Goal: Transaction & Acquisition: Obtain resource

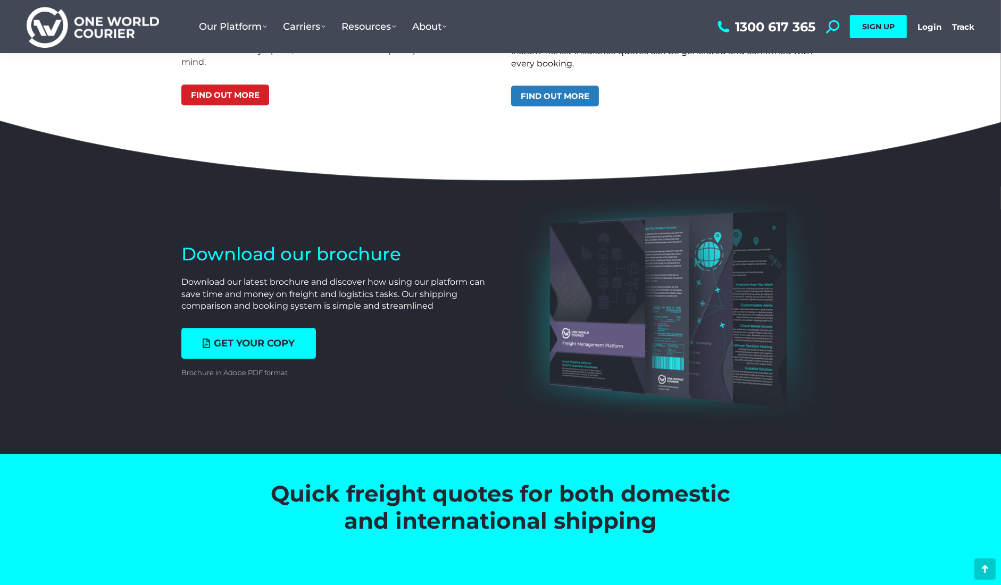
scroll to position [3611, 0]
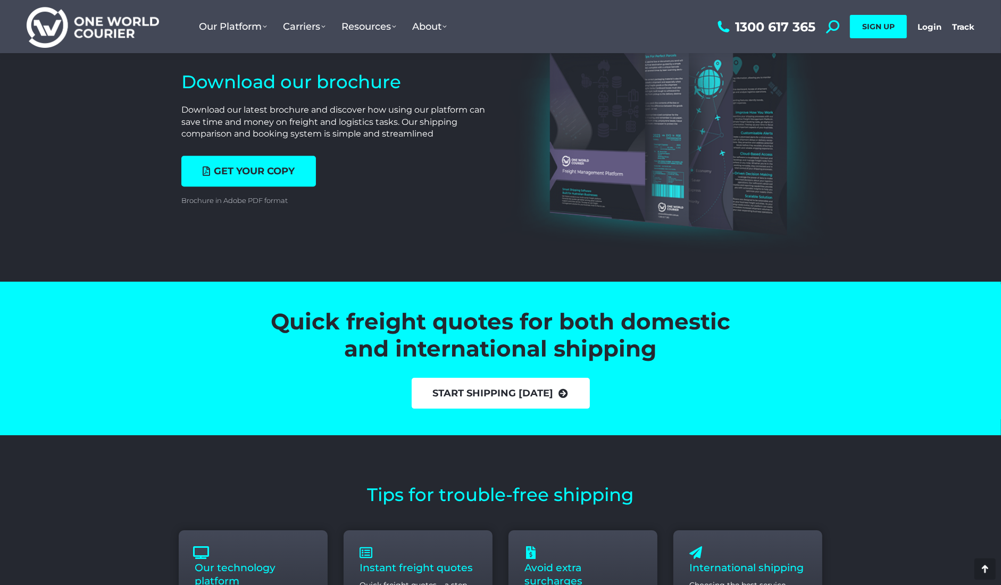
click at [483, 389] on link "start shipping [DATE]" at bounding box center [501, 393] width 178 height 31
